Goal: Information Seeking & Learning: Learn about a topic

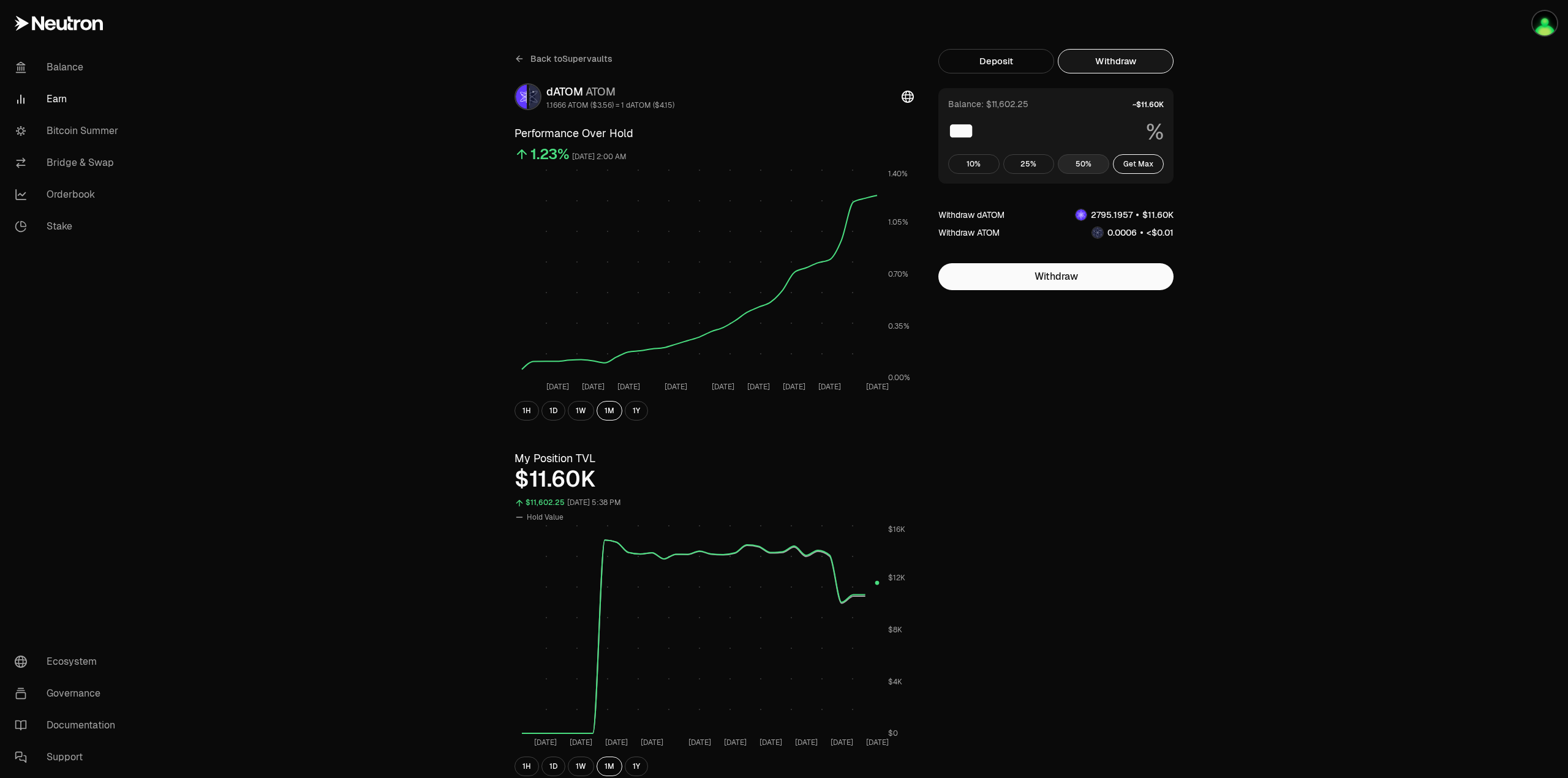
click at [1082, 173] on button "50%" at bounding box center [1083, 164] width 52 height 19
click at [1035, 168] on button "25%" at bounding box center [1029, 164] width 52 height 19
click at [953, 159] on button "10%" at bounding box center [974, 164] width 52 height 19
type input "**"
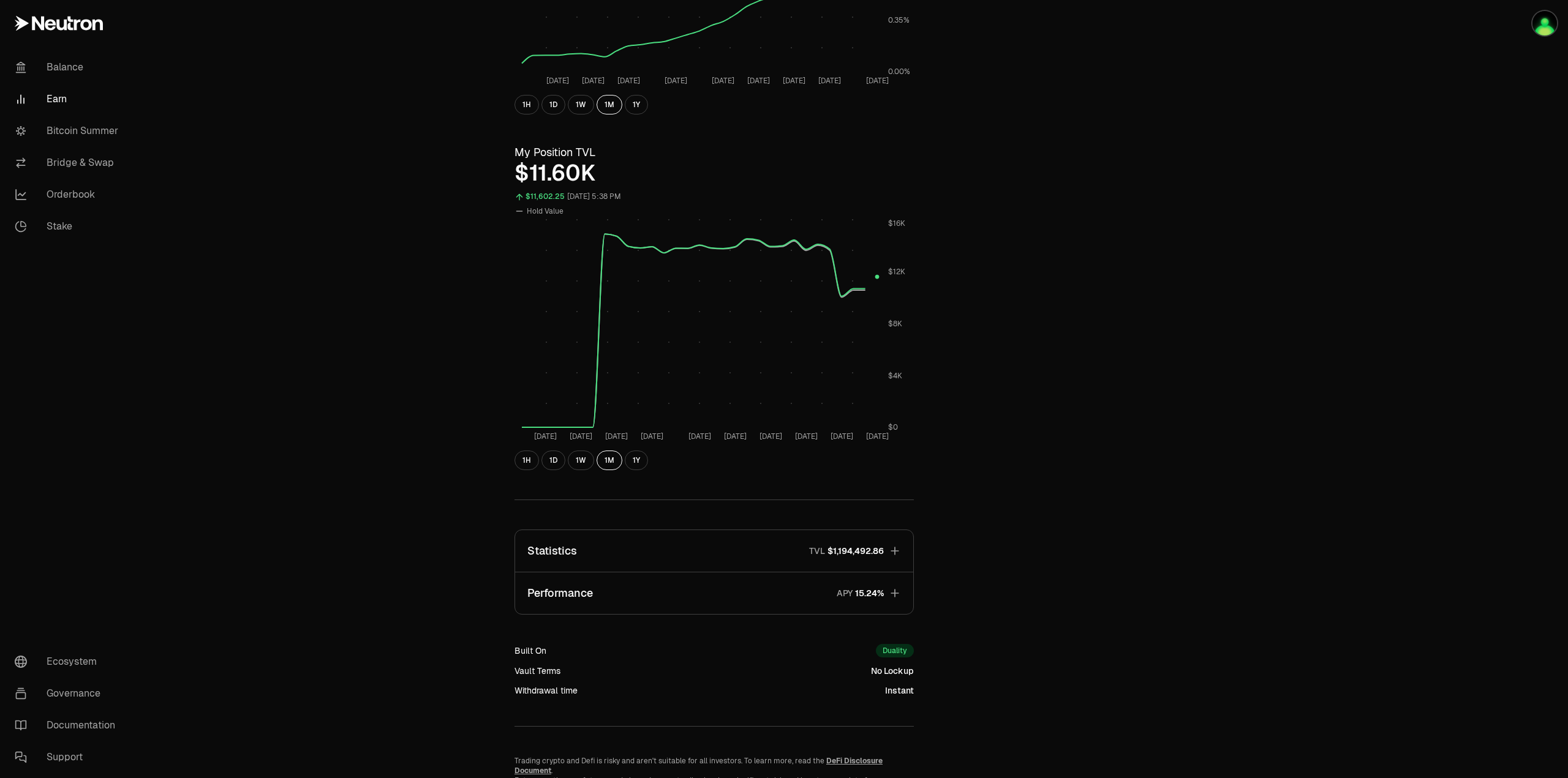
scroll to position [368, 0]
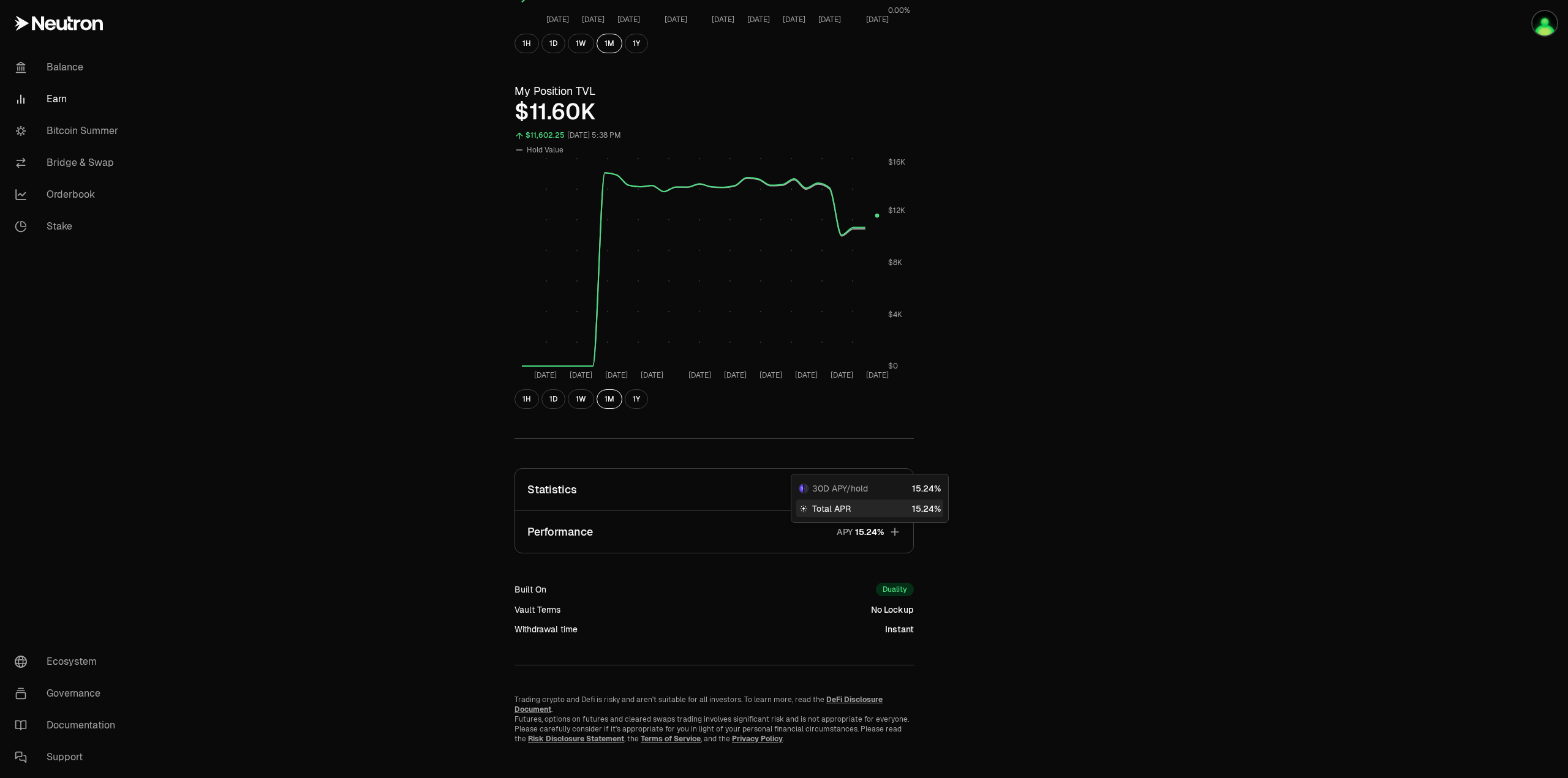
click at [891, 535] on icon "button" at bounding box center [895, 531] width 12 height 12
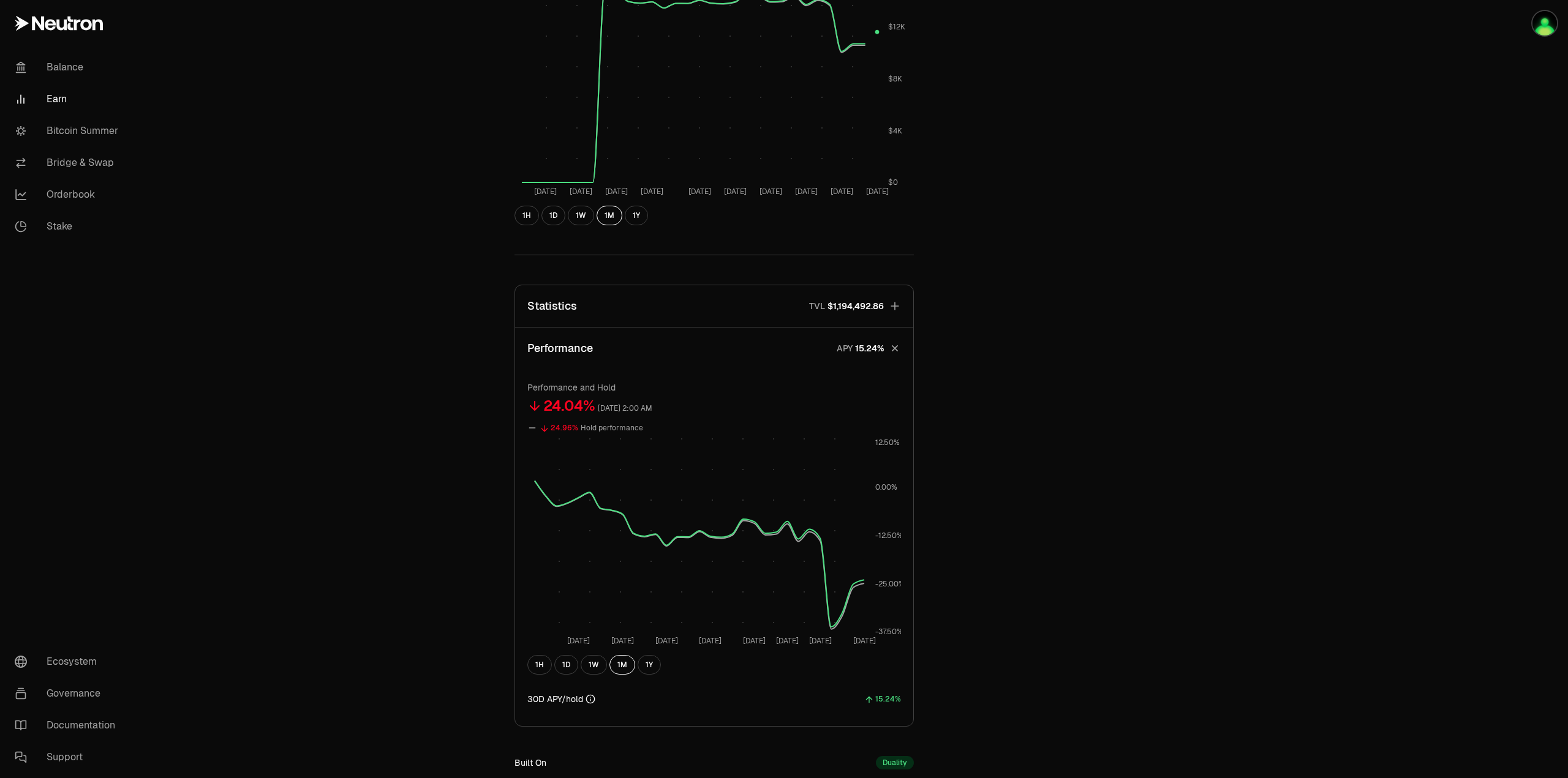
scroll to position [489, 0]
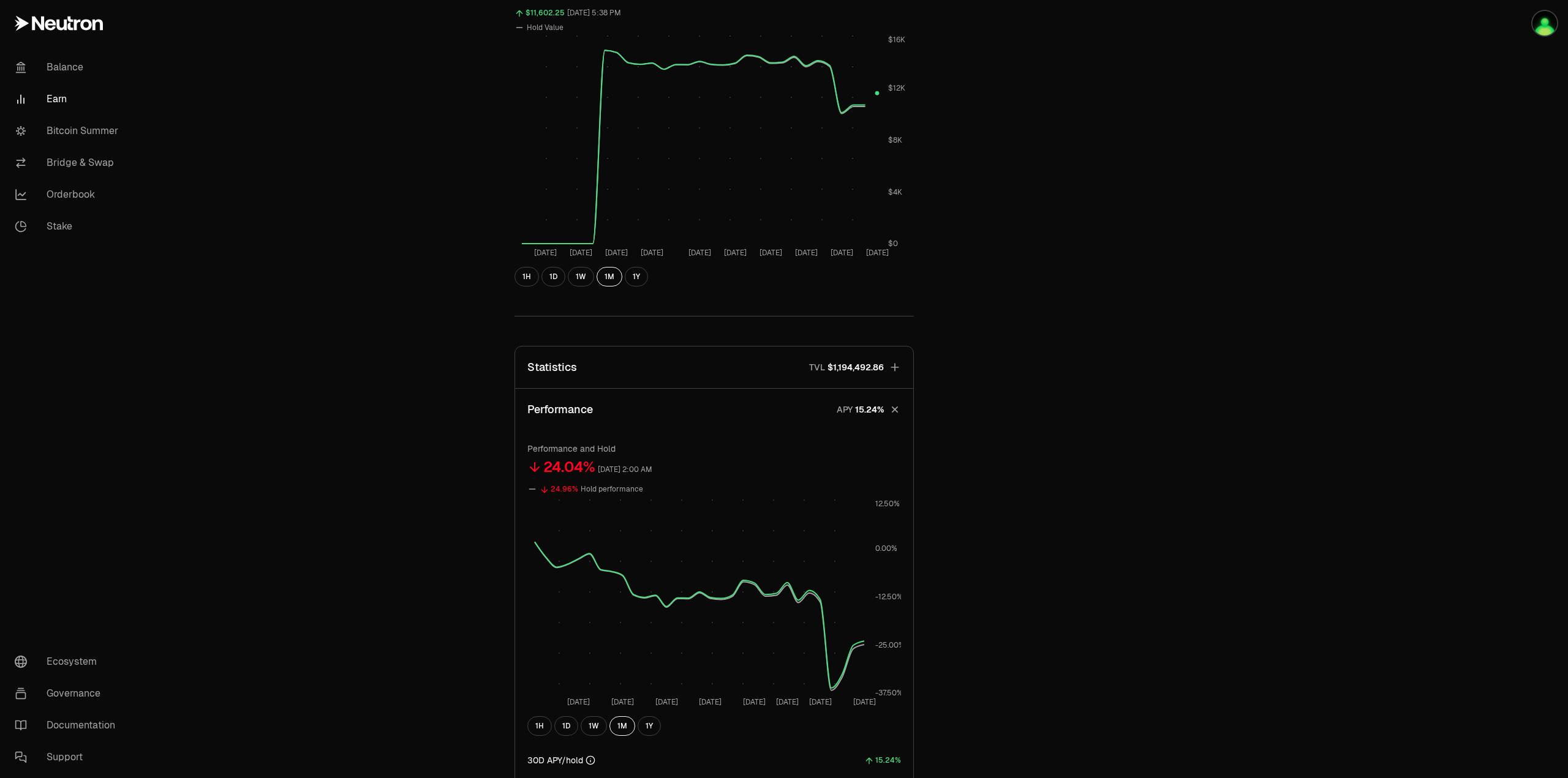
click at [874, 368] on span "$1,194,492.86" at bounding box center [856, 367] width 56 height 12
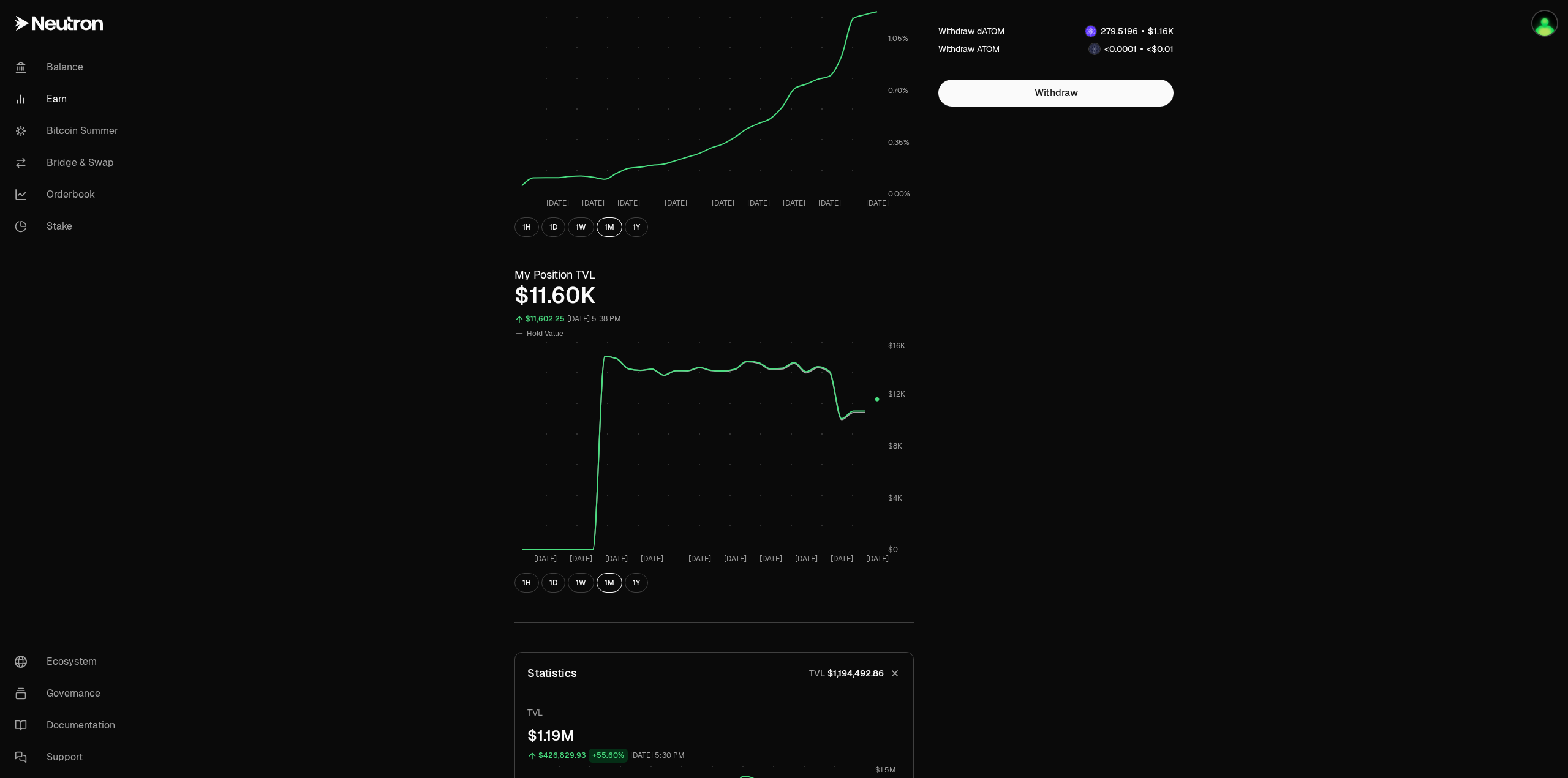
scroll to position [0, 0]
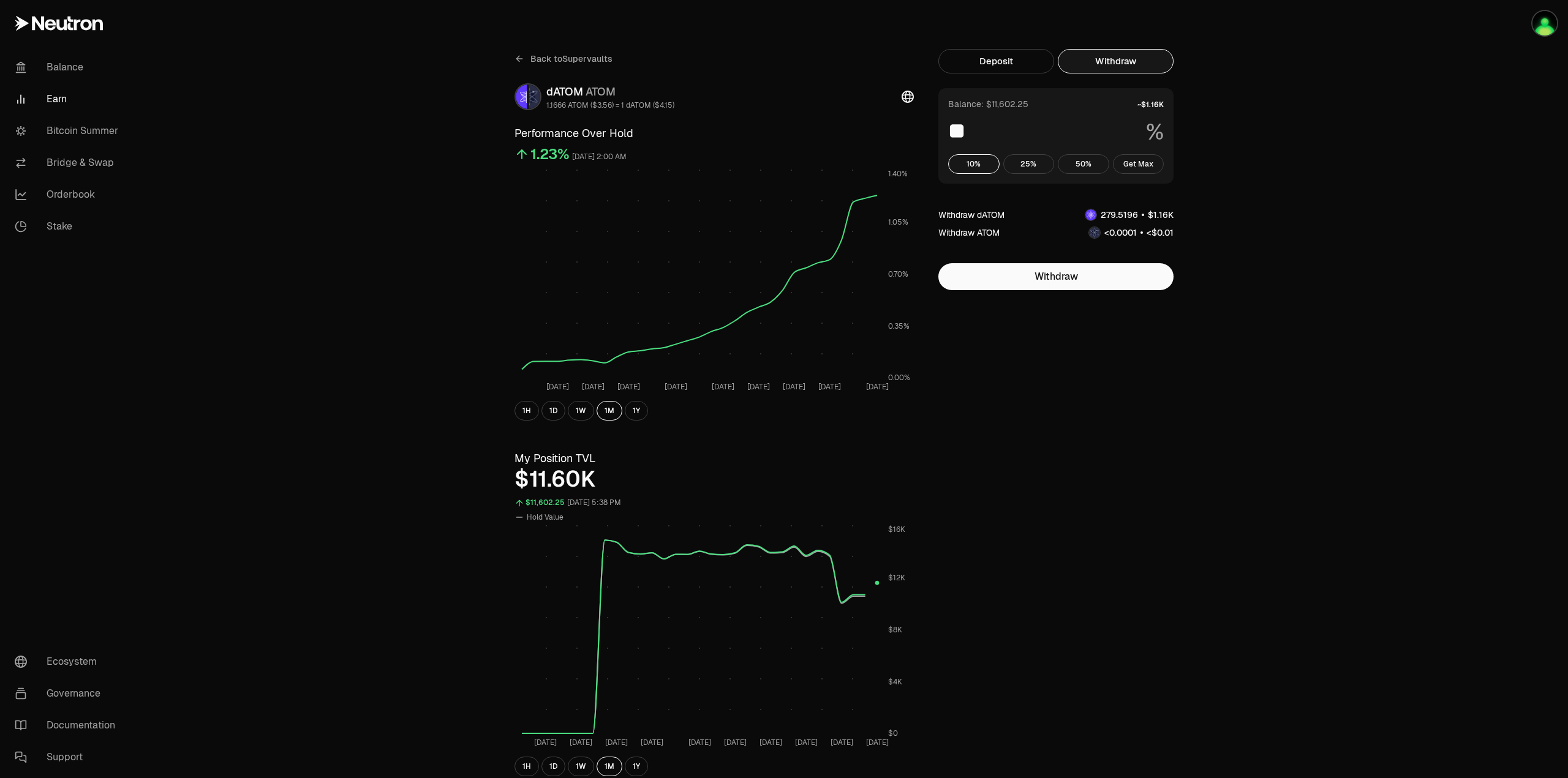
click at [52, 98] on link "Earn" at bounding box center [69, 98] width 127 height 31
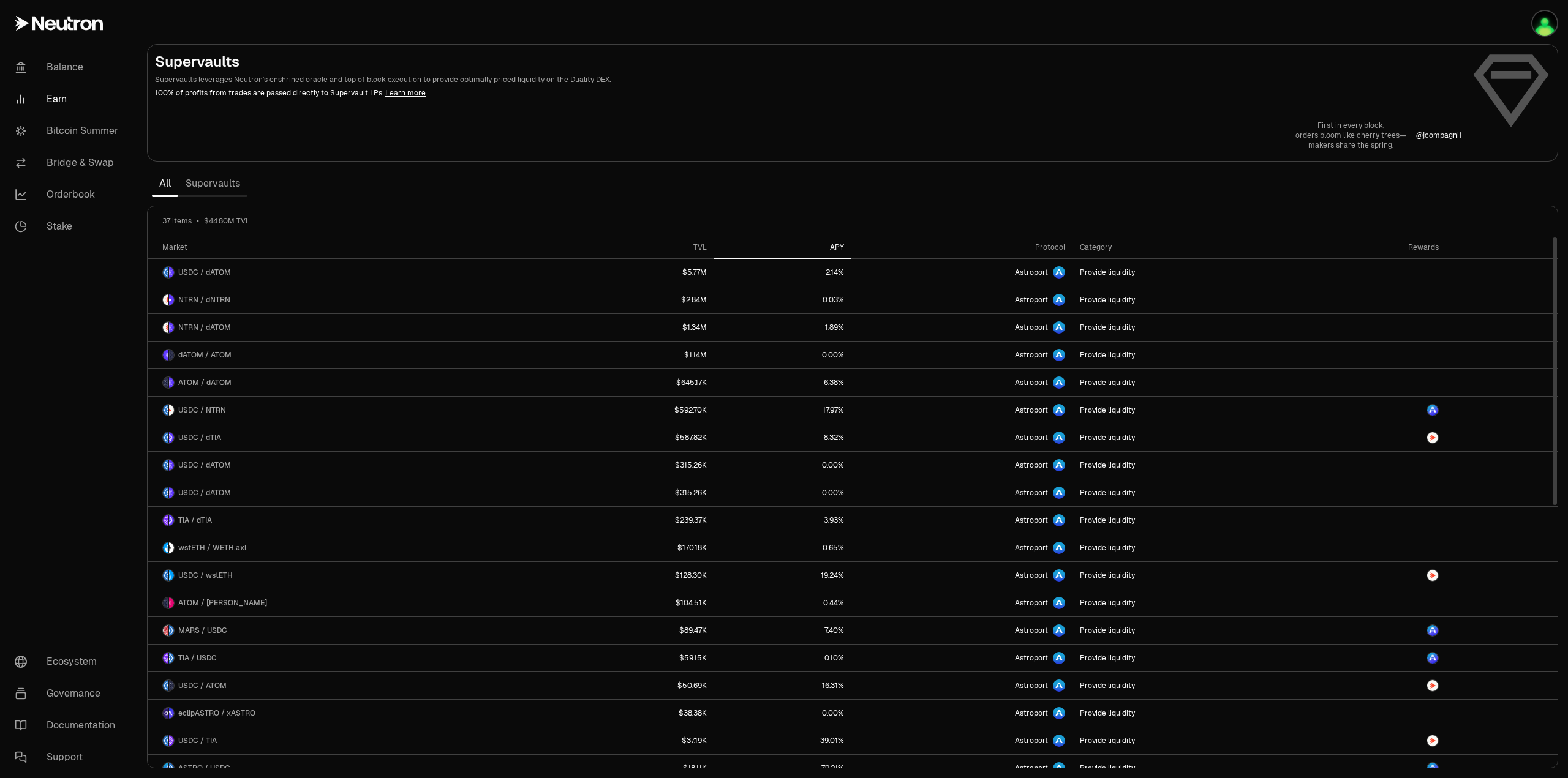
click at [820, 248] on div "APY" at bounding box center [782, 248] width 123 height 10
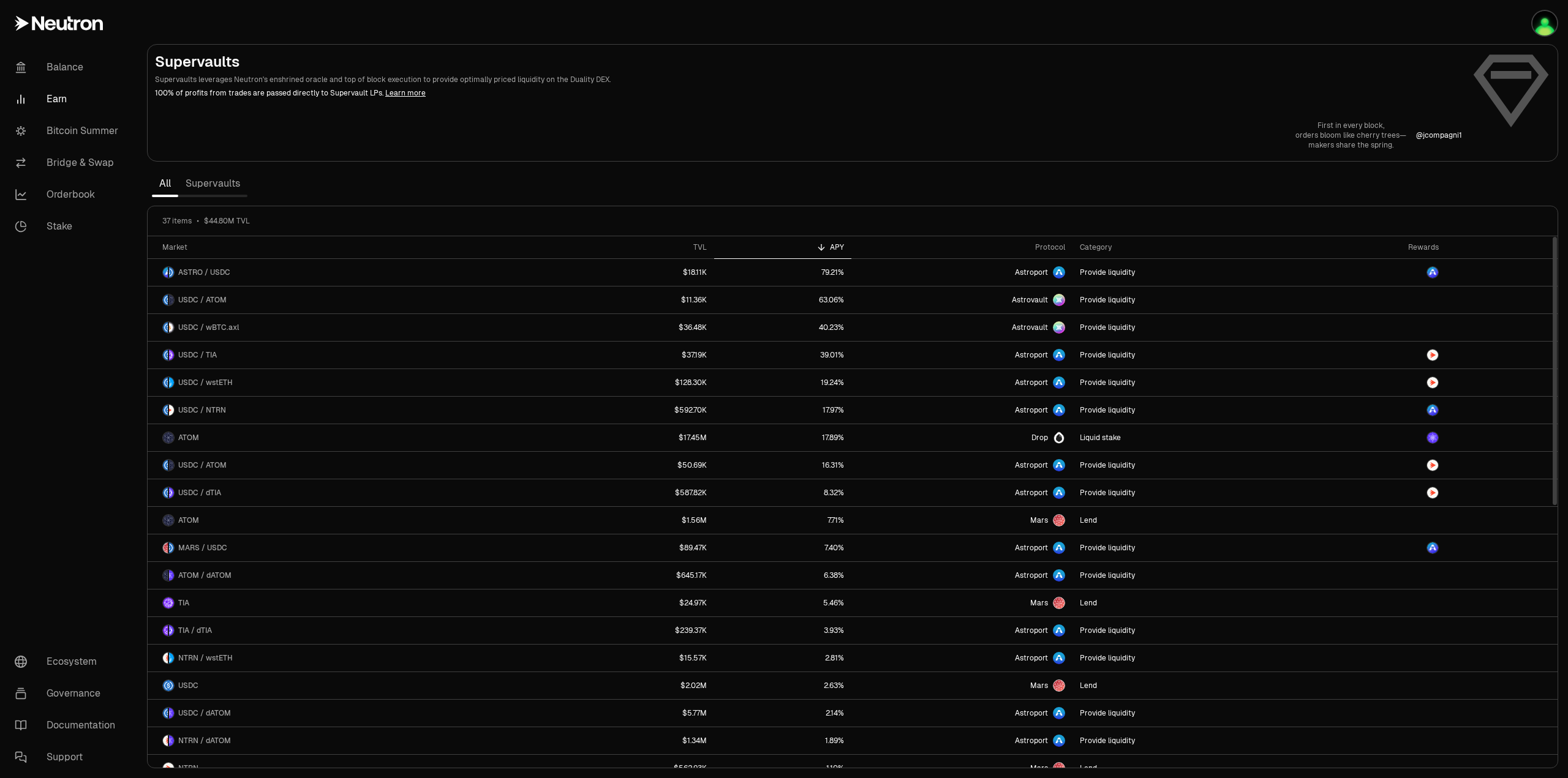
click at [820, 248] on div "APY" at bounding box center [782, 248] width 123 height 10
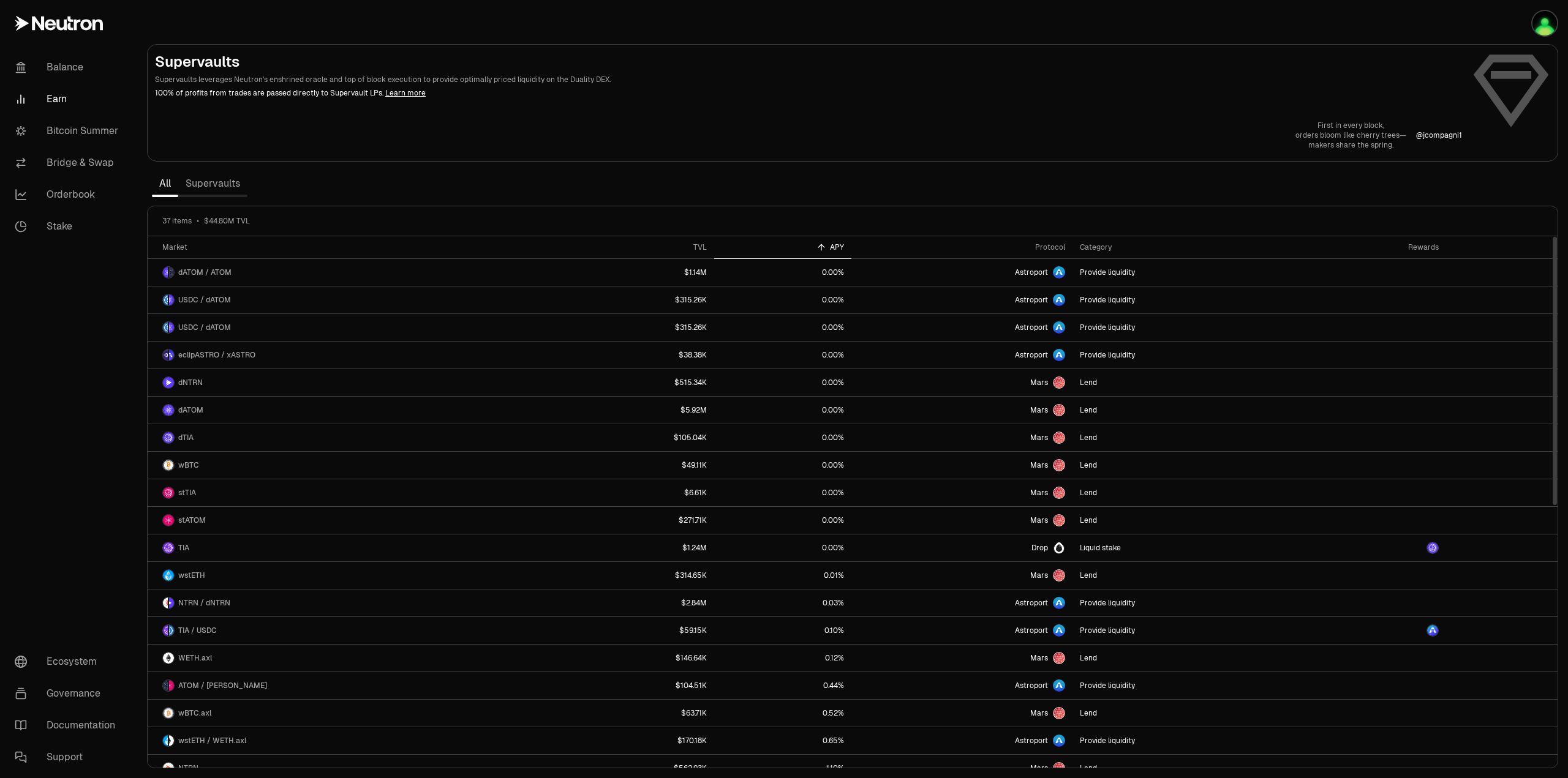
click at [814, 243] on div "APY" at bounding box center [782, 248] width 123 height 10
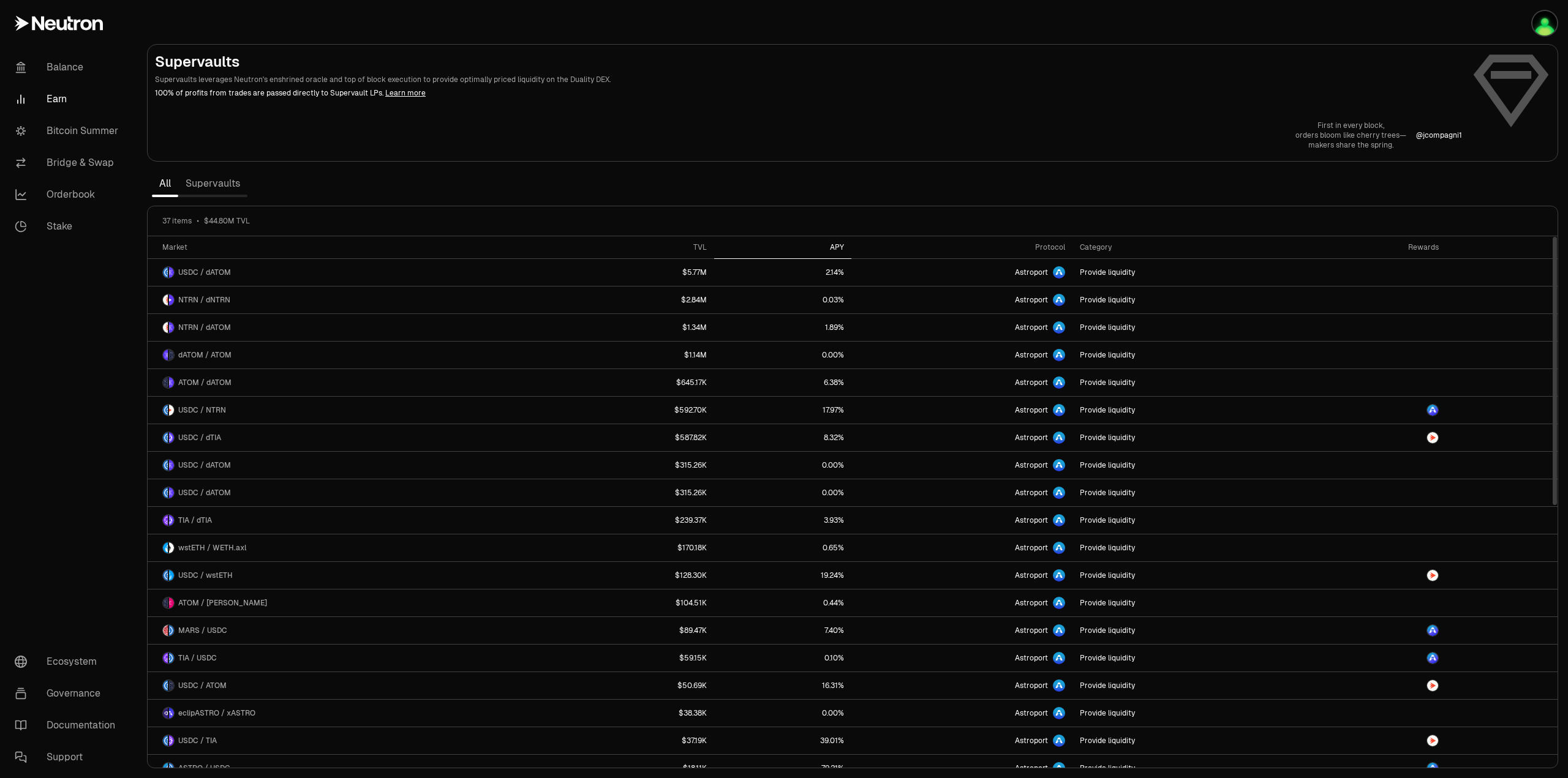
click at [814, 244] on div "APY" at bounding box center [782, 248] width 123 height 10
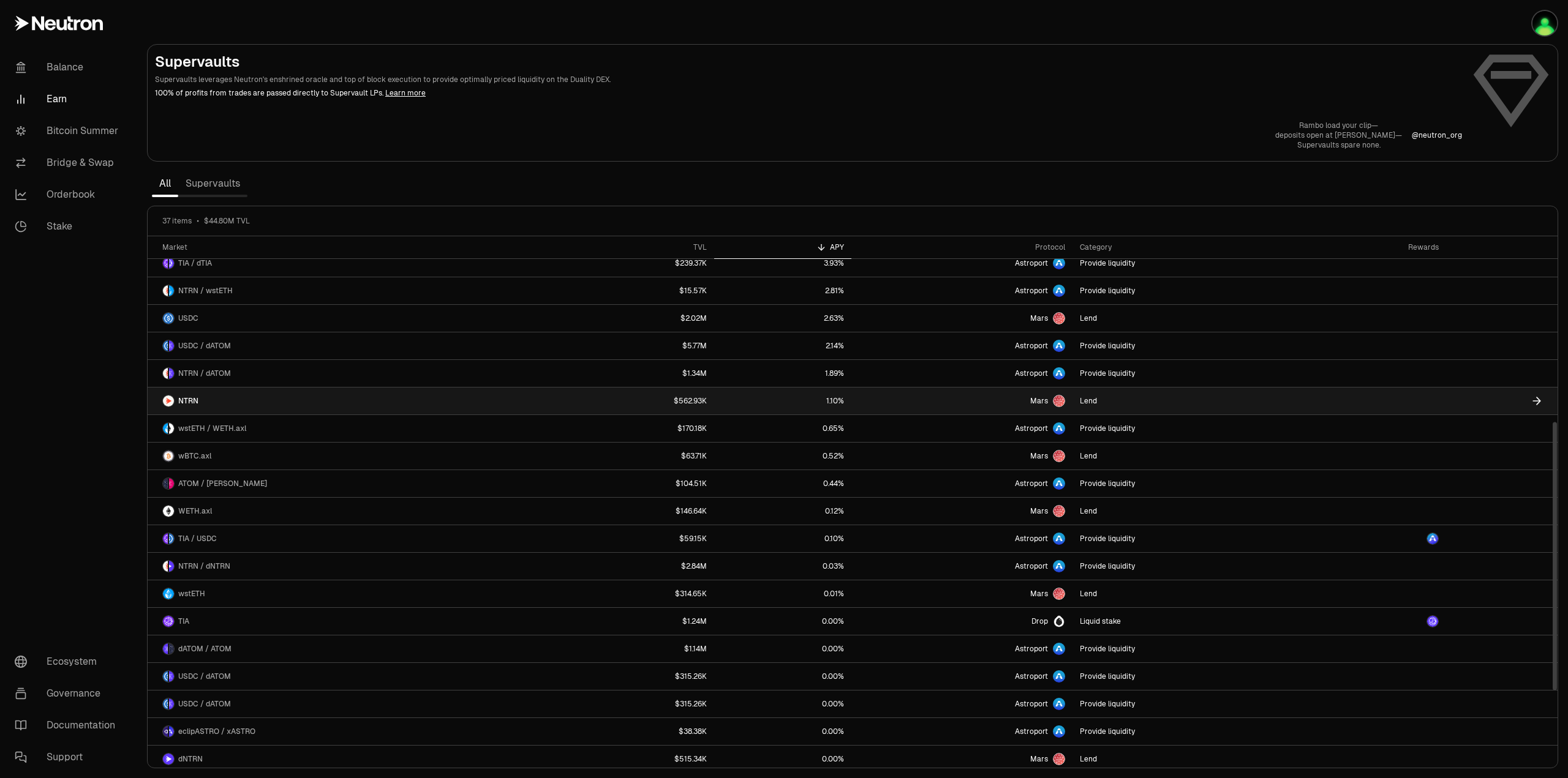
scroll to position [428, 0]
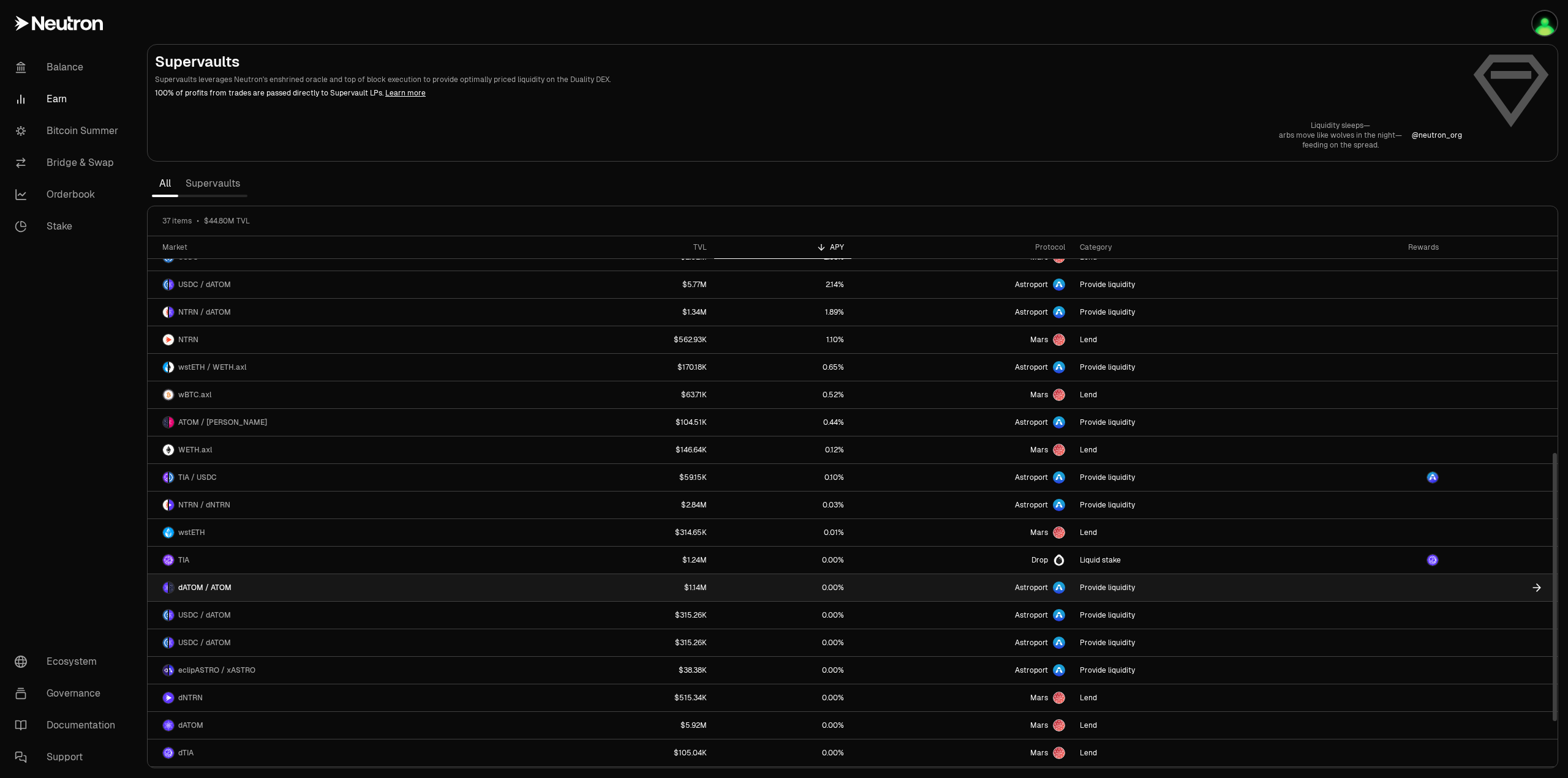
click at [214, 584] on span "dATOM / ATOM" at bounding box center [205, 588] width 53 height 10
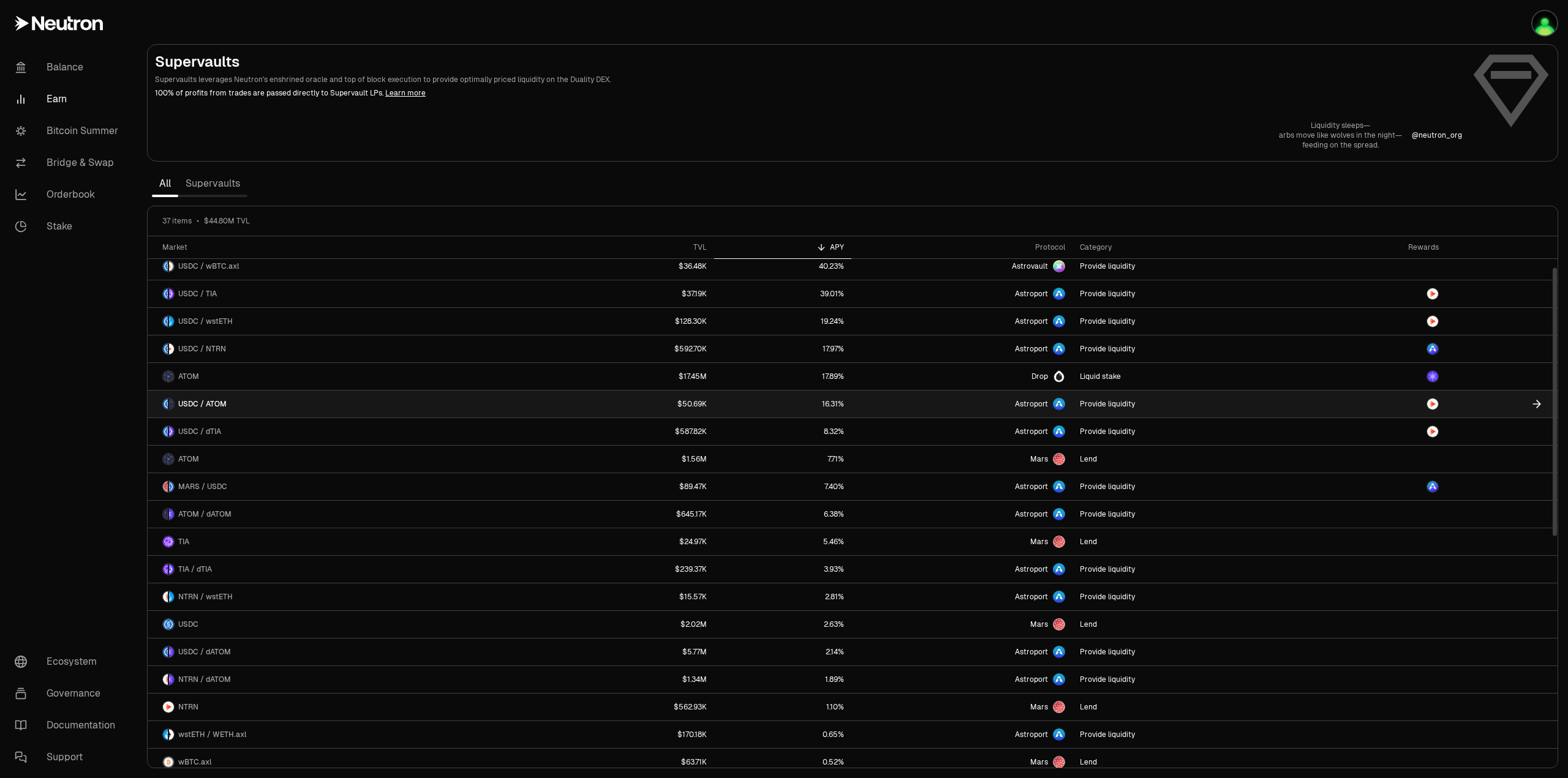
scroll to position [0, 0]
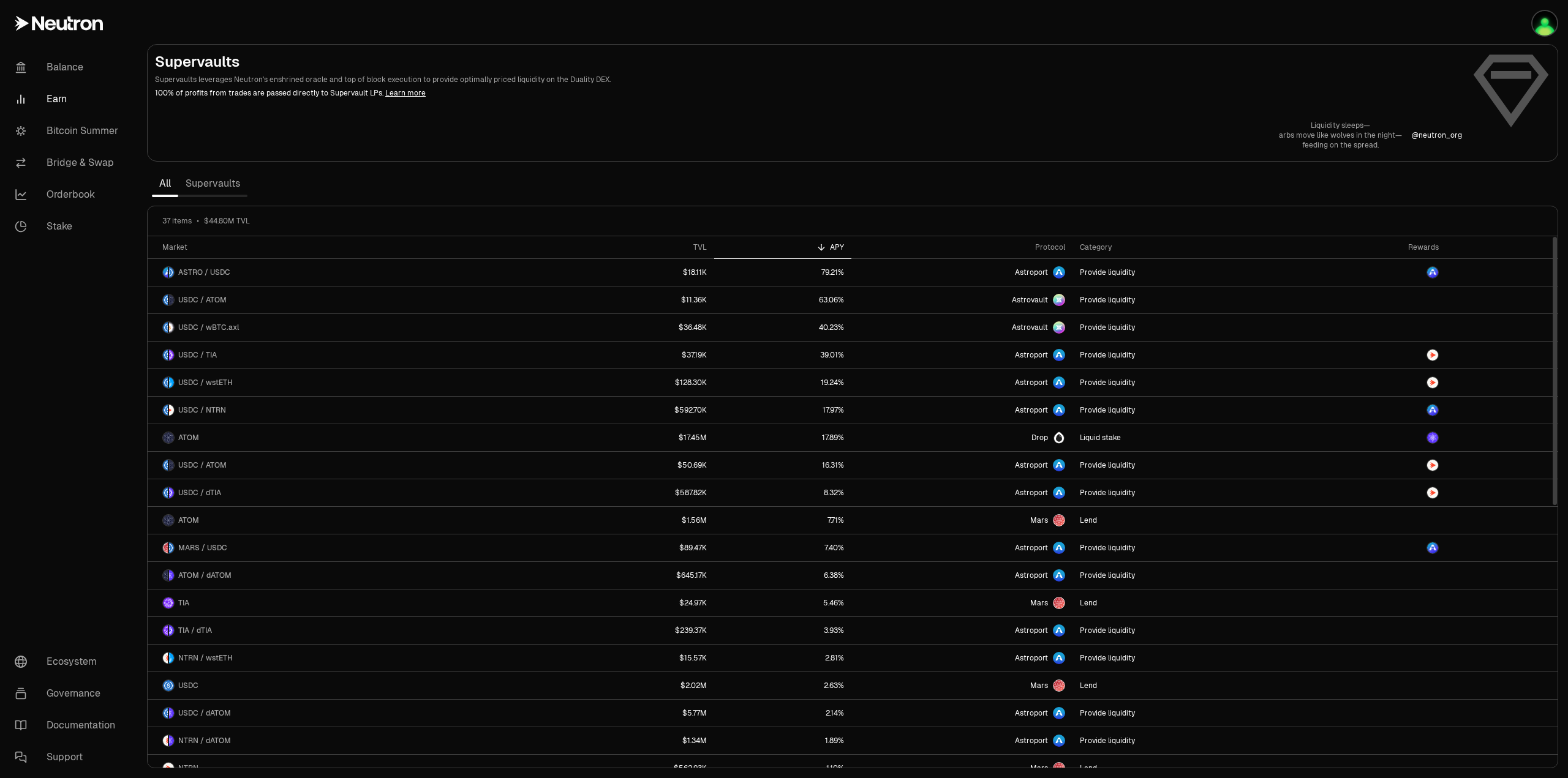
click at [205, 184] on link "Supervaults" at bounding box center [213, 184] width 69 height 24
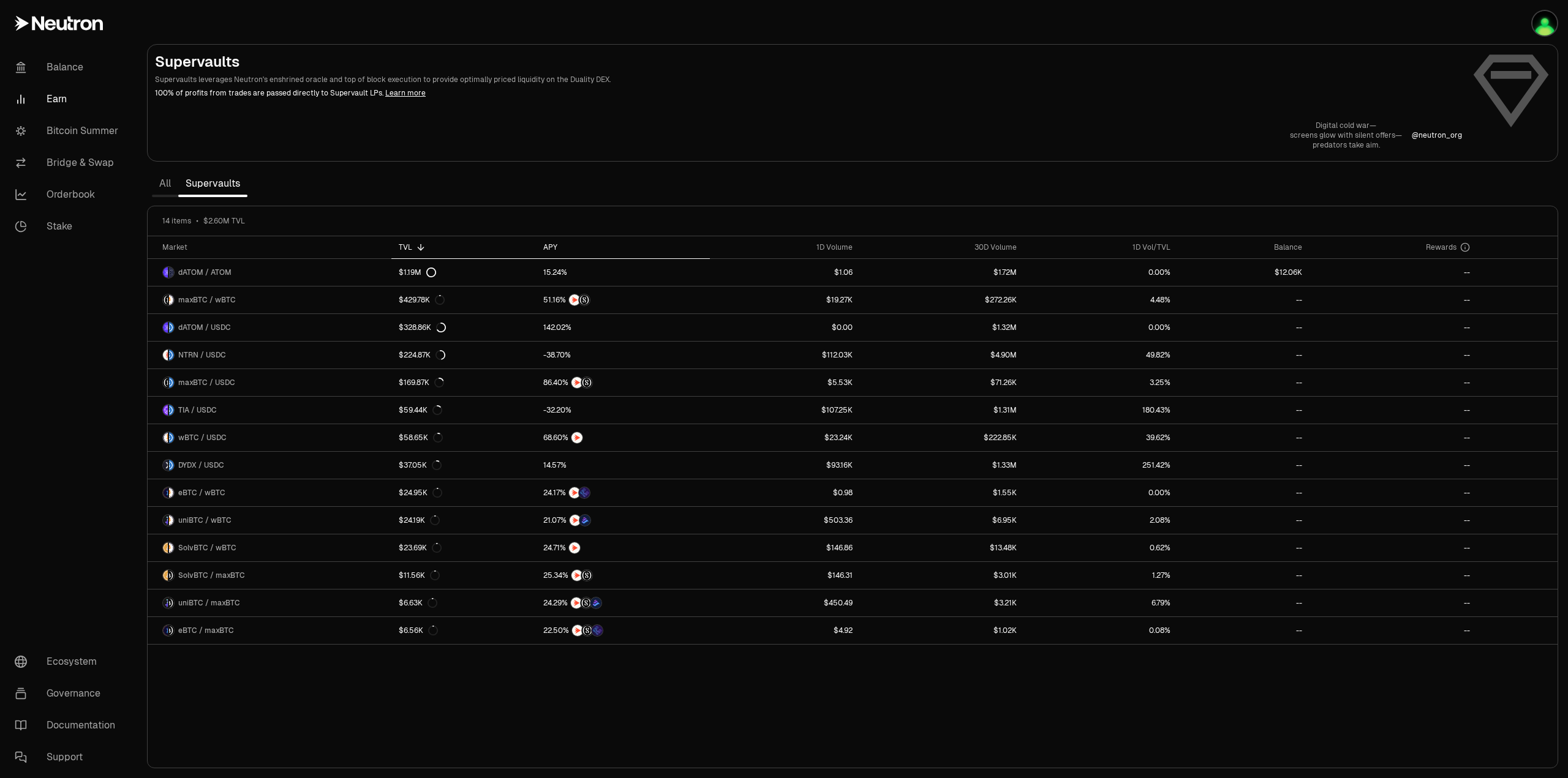
click at [547, 245] on div "APY" at bounding box center [622, 248] width 159 height 10
click at [556, 248] on div "APY" at bounding box center [622, 248] width 159 height 10
click at [553, 248] on div "APY" at bounding box center [622, 248] width 159 height 10
click at [407, 249] on div "TVL" at bounding box center [463, 248] width 129 height 10
